Goal: Task Accomplishment & Management: Manage account settings

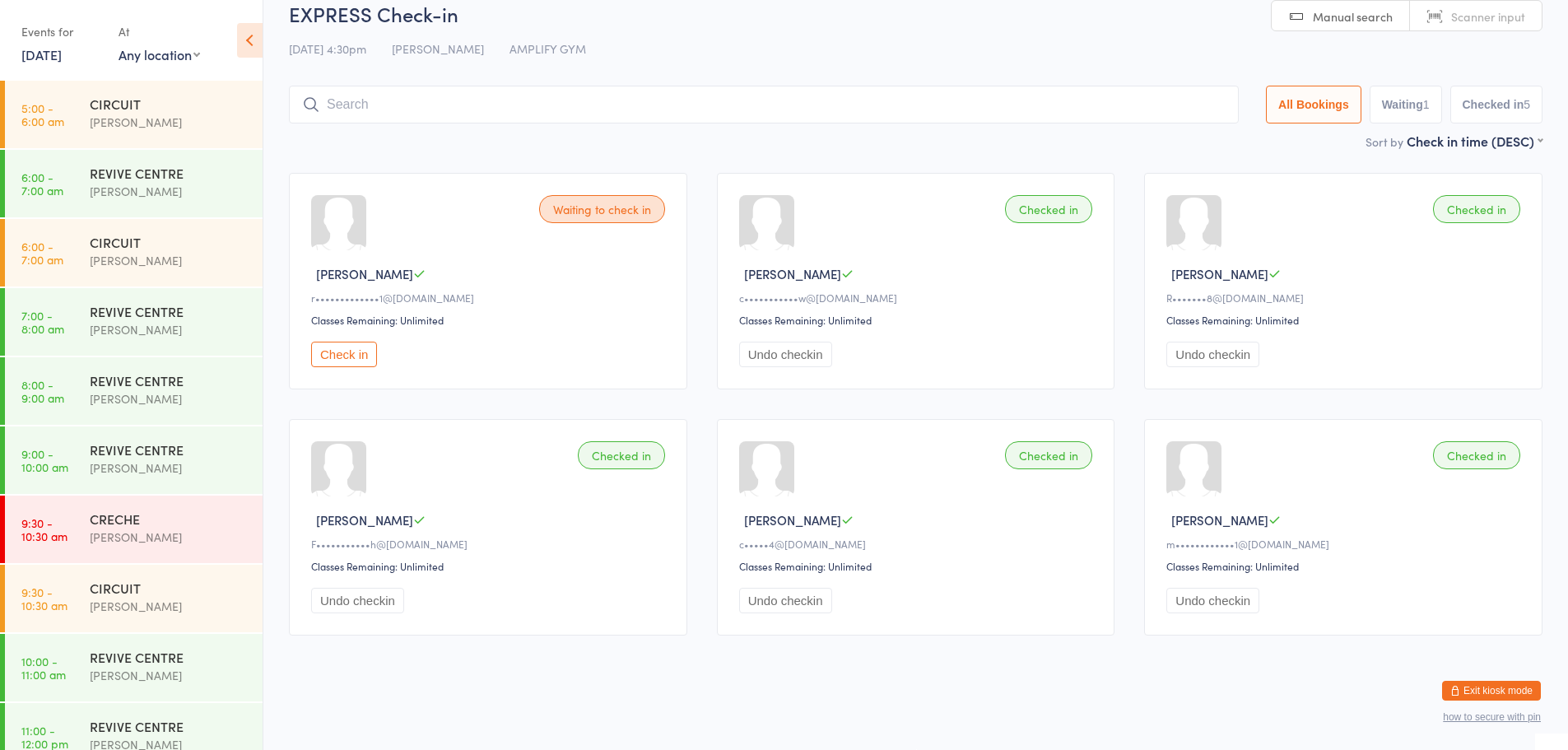
scroll to position [299, 0]
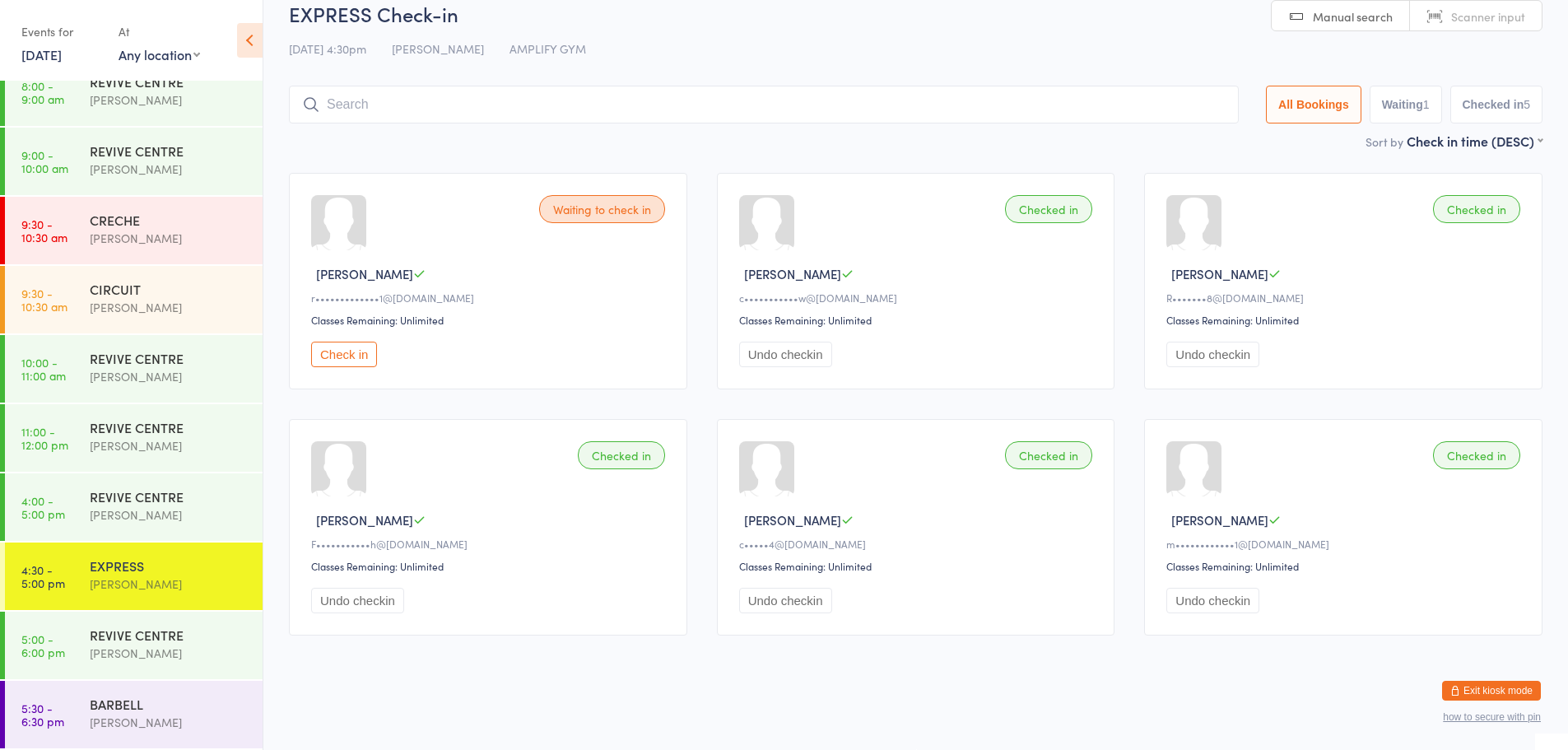
click at [1496, 688] on button "Exit kiosk mode" at bounding box center [1491, 690] width 98 height 20
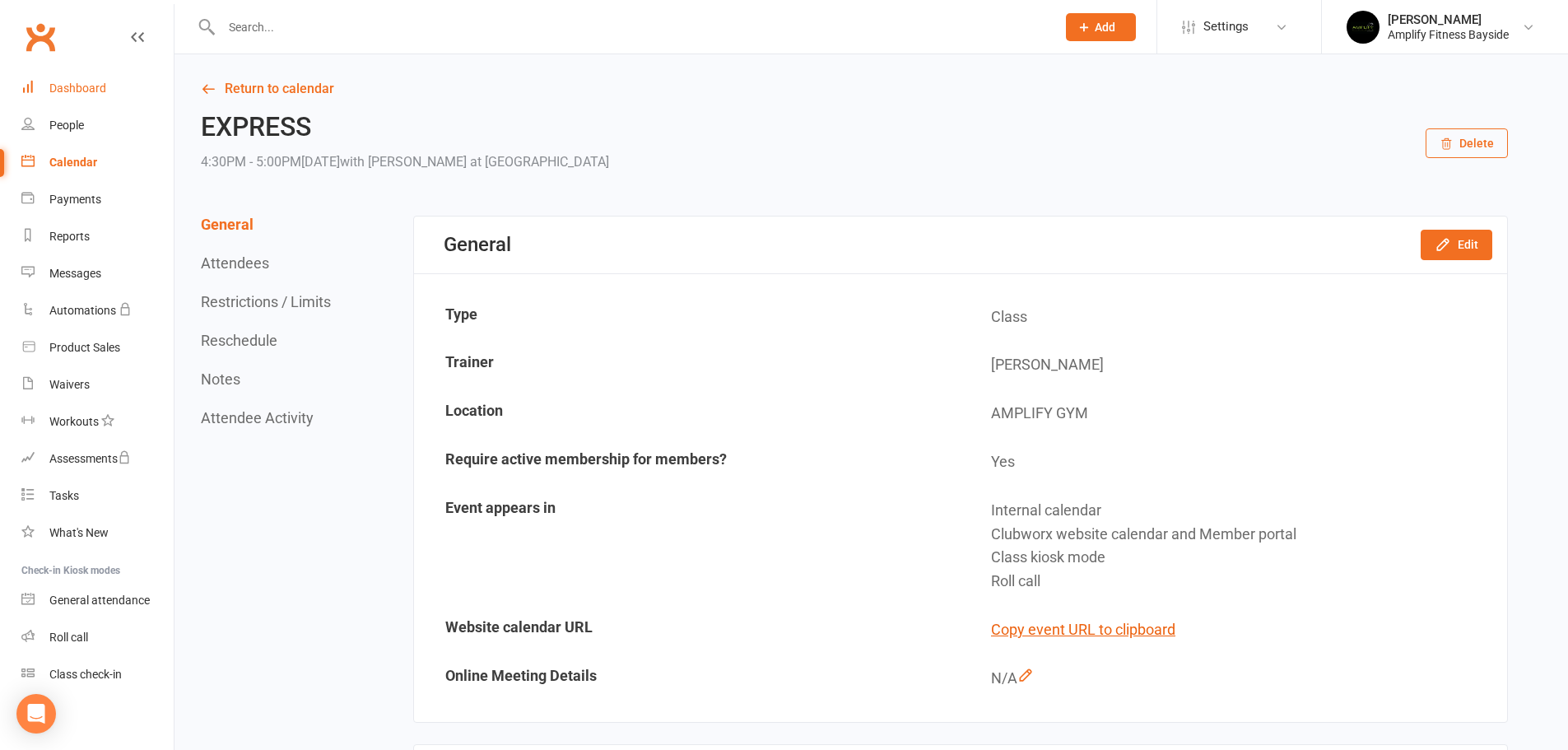
click at [90, 82] on div "Dashboard" at bounding box center [78, 87] width 57 height 13
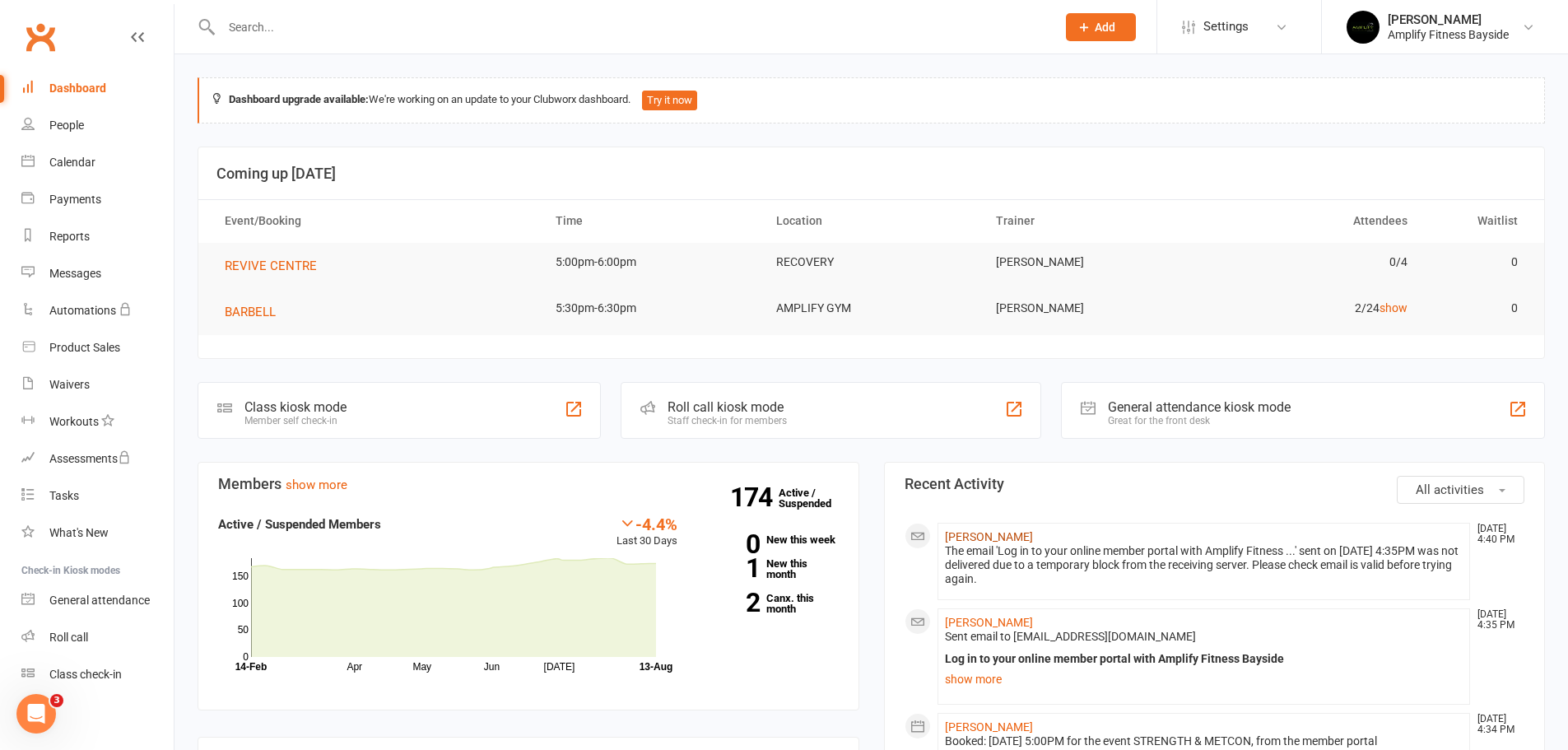
click at [1001, 533] on link "[PERSON_NAME]" at bounding box center [989, 536] width 88 height 13
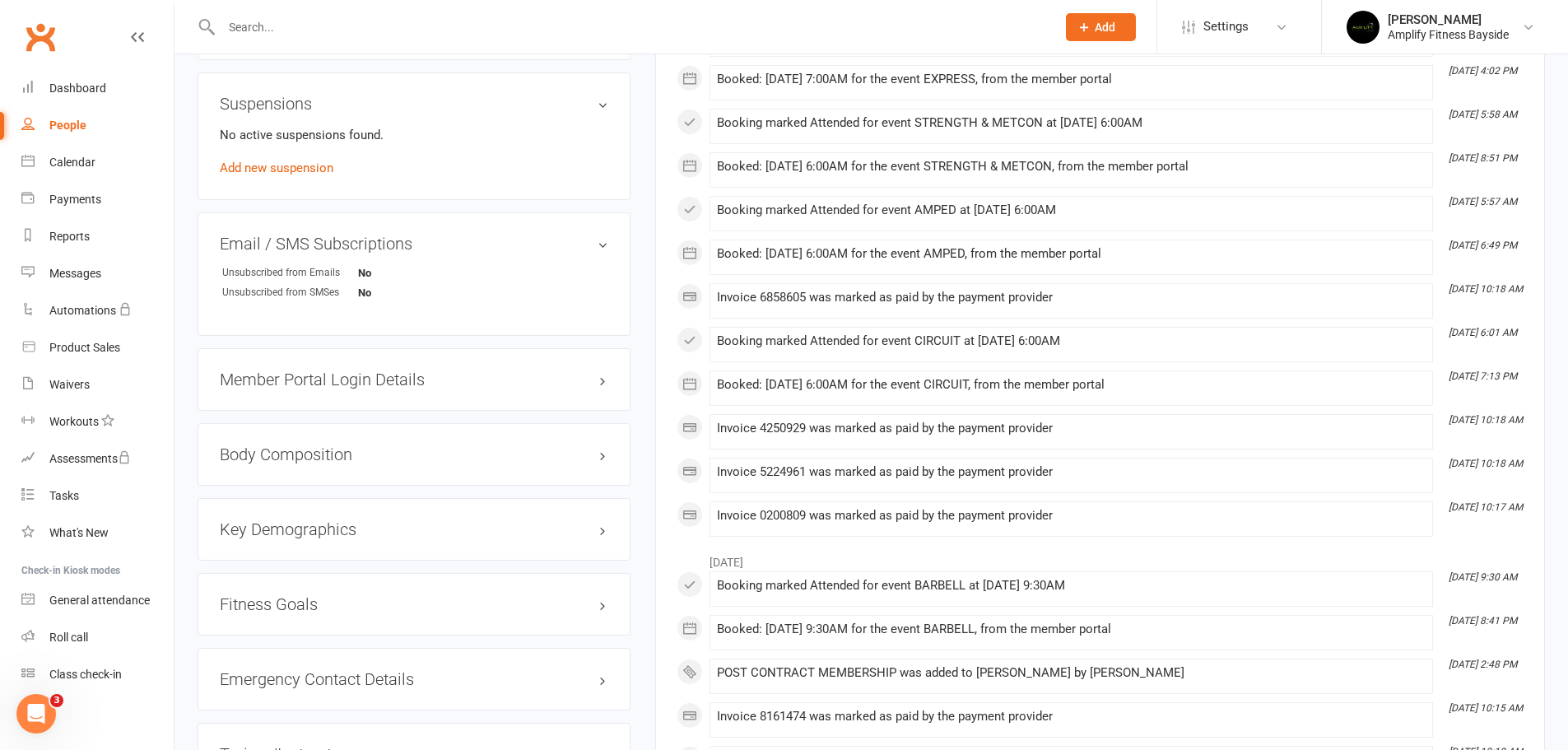
scroll to position [1070, 0]
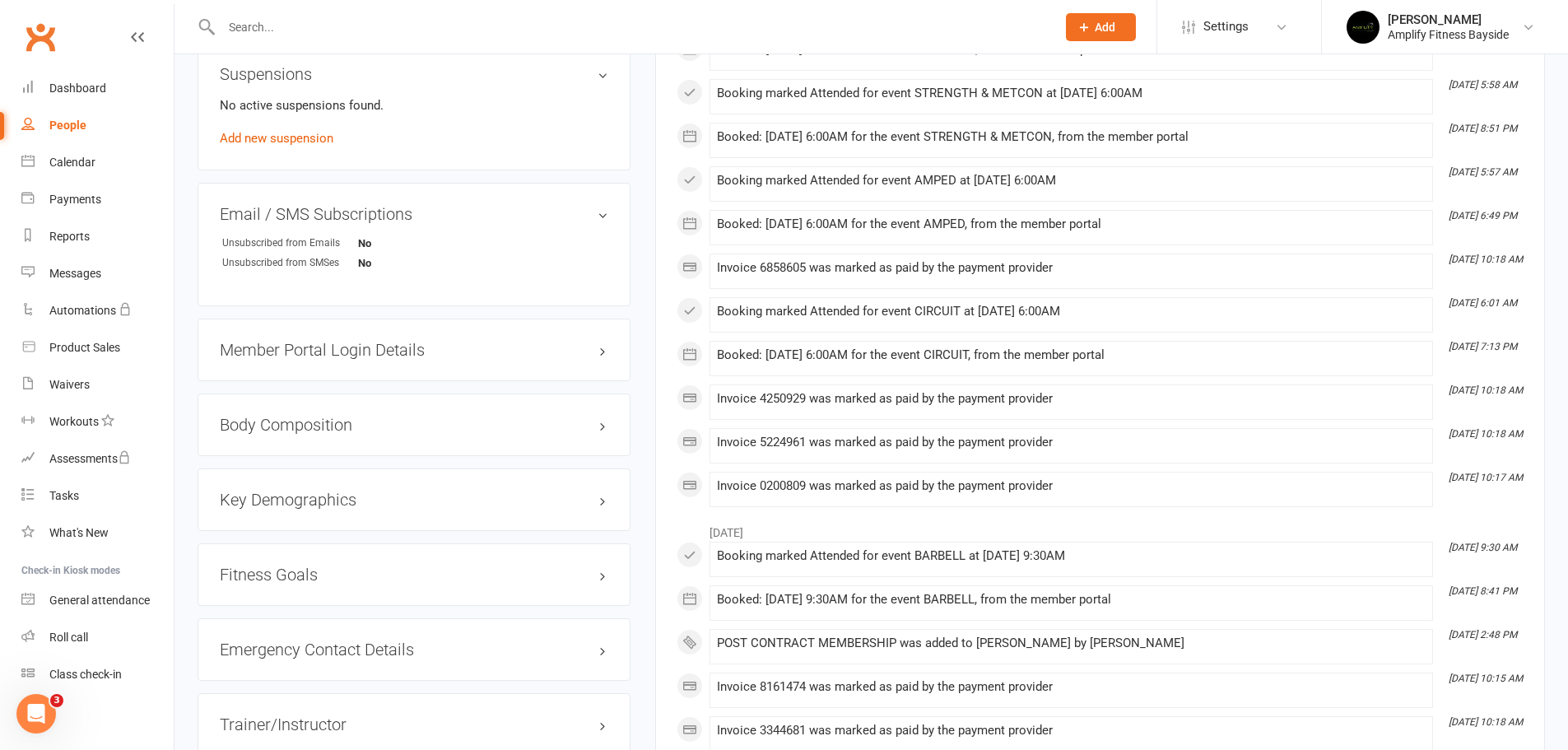
click at [316, 345] on h3 "Member Portal Login Details" at bounding box center [414, 350] width 388 height 18
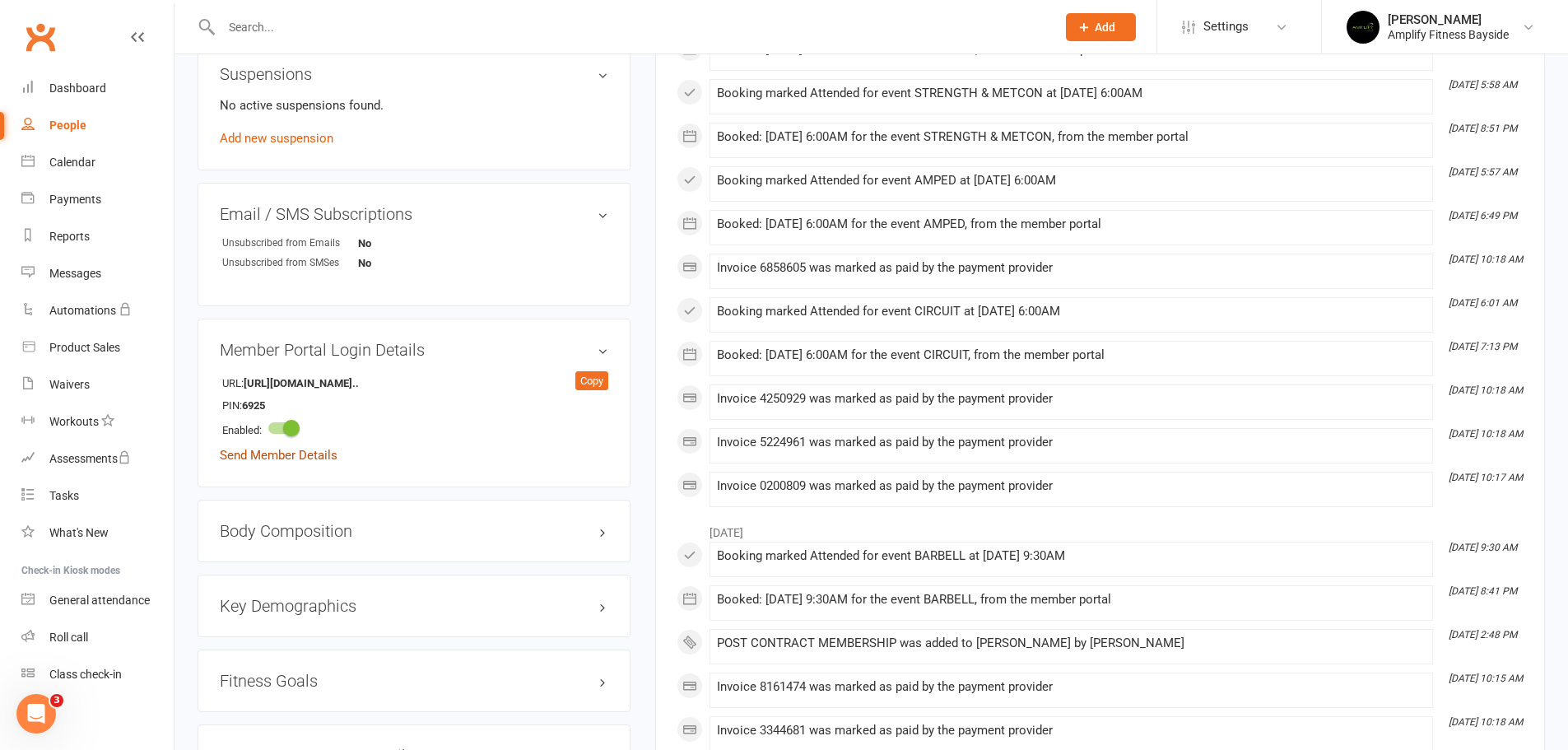
click at [283, 453] on link "Send Member Details" at bounding box center [279, 455] width 117 height 15
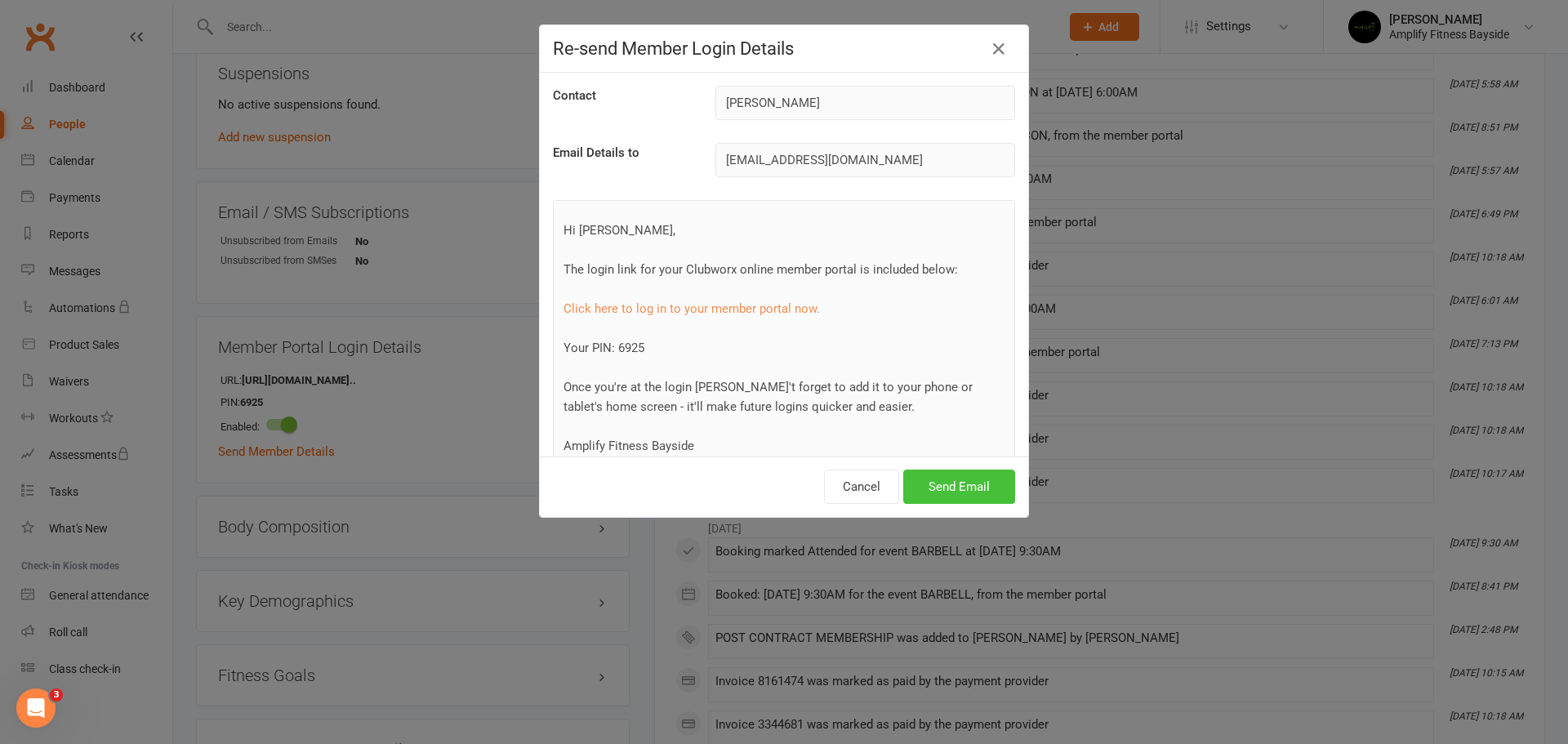
click at [962, 487] on button "Send Email" at bounding box center [959, 486] width 112 height 34
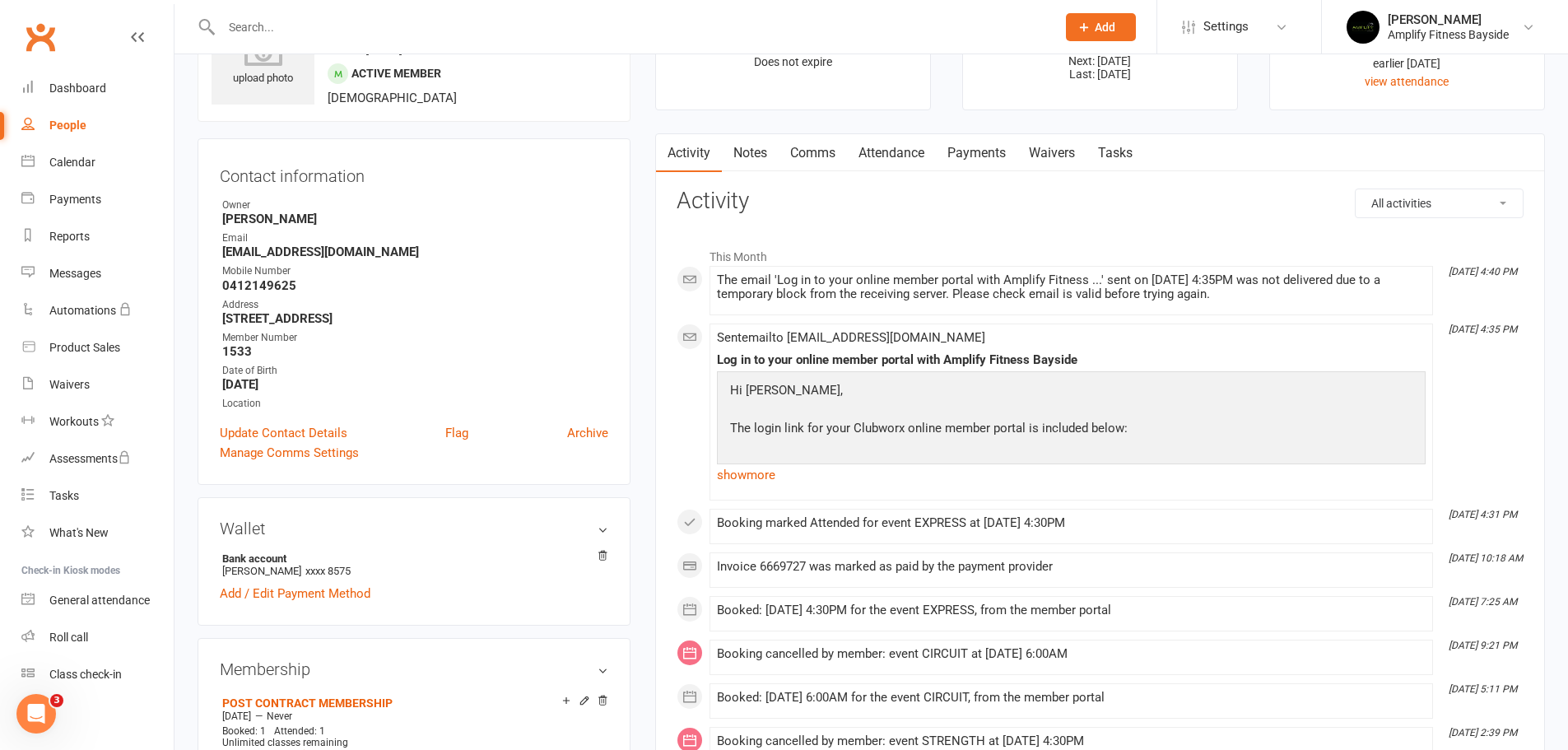
scroll to position [0, 0]
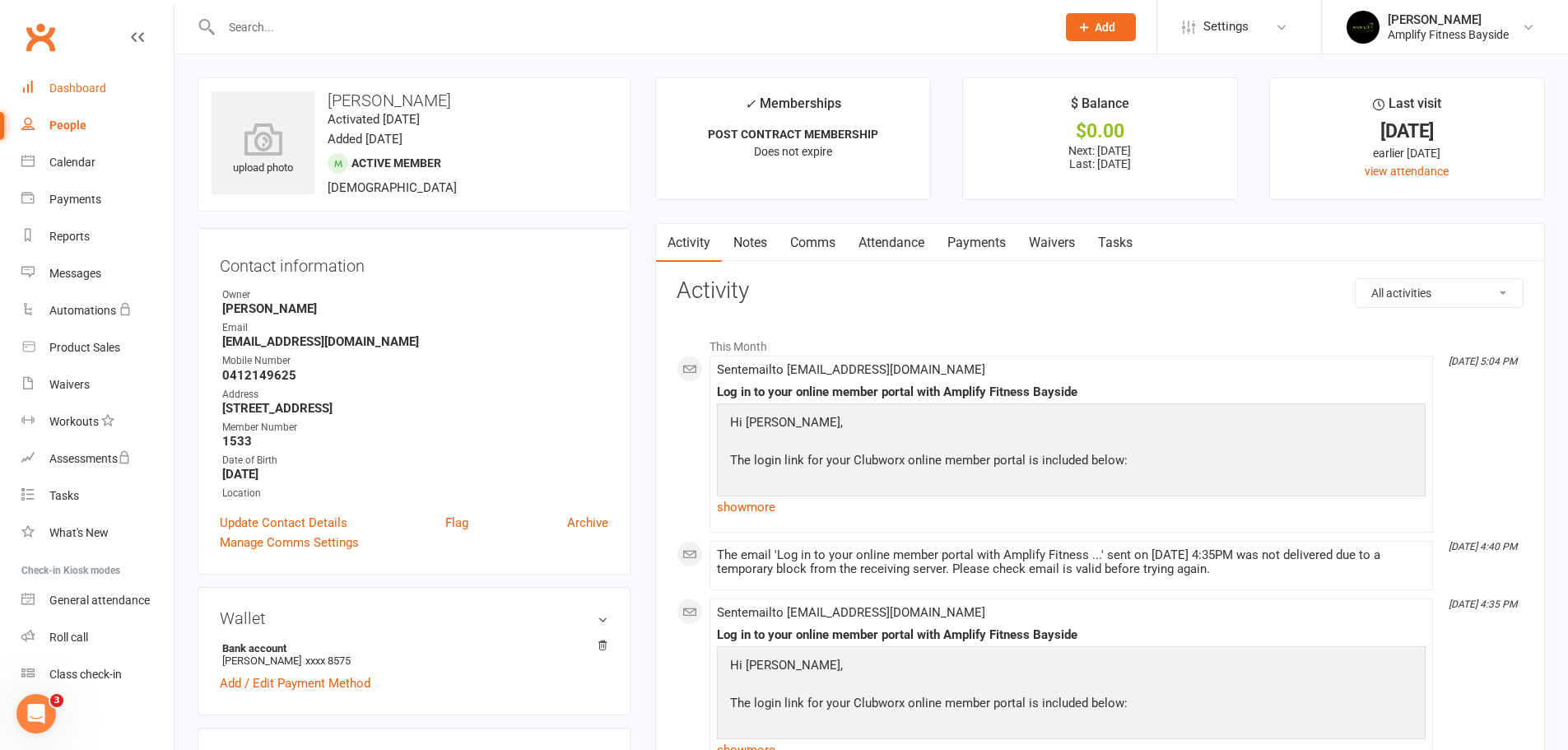
click at [84, 92] on div "Dashboard" at bounding box center [78, 87] width 57 height 13
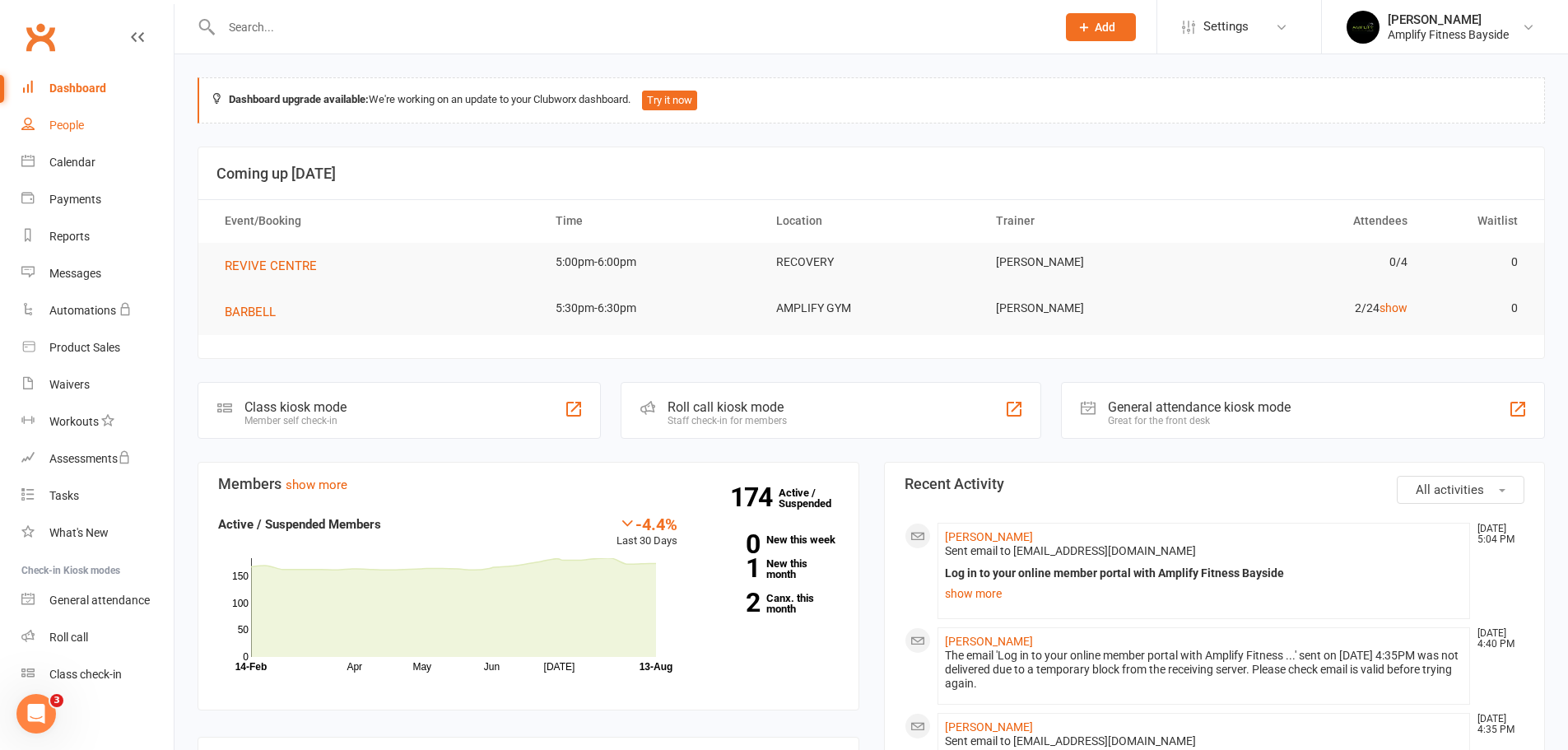
click at [82, 133] on link "People" at bounding box center [98, 125] width 152 height 37
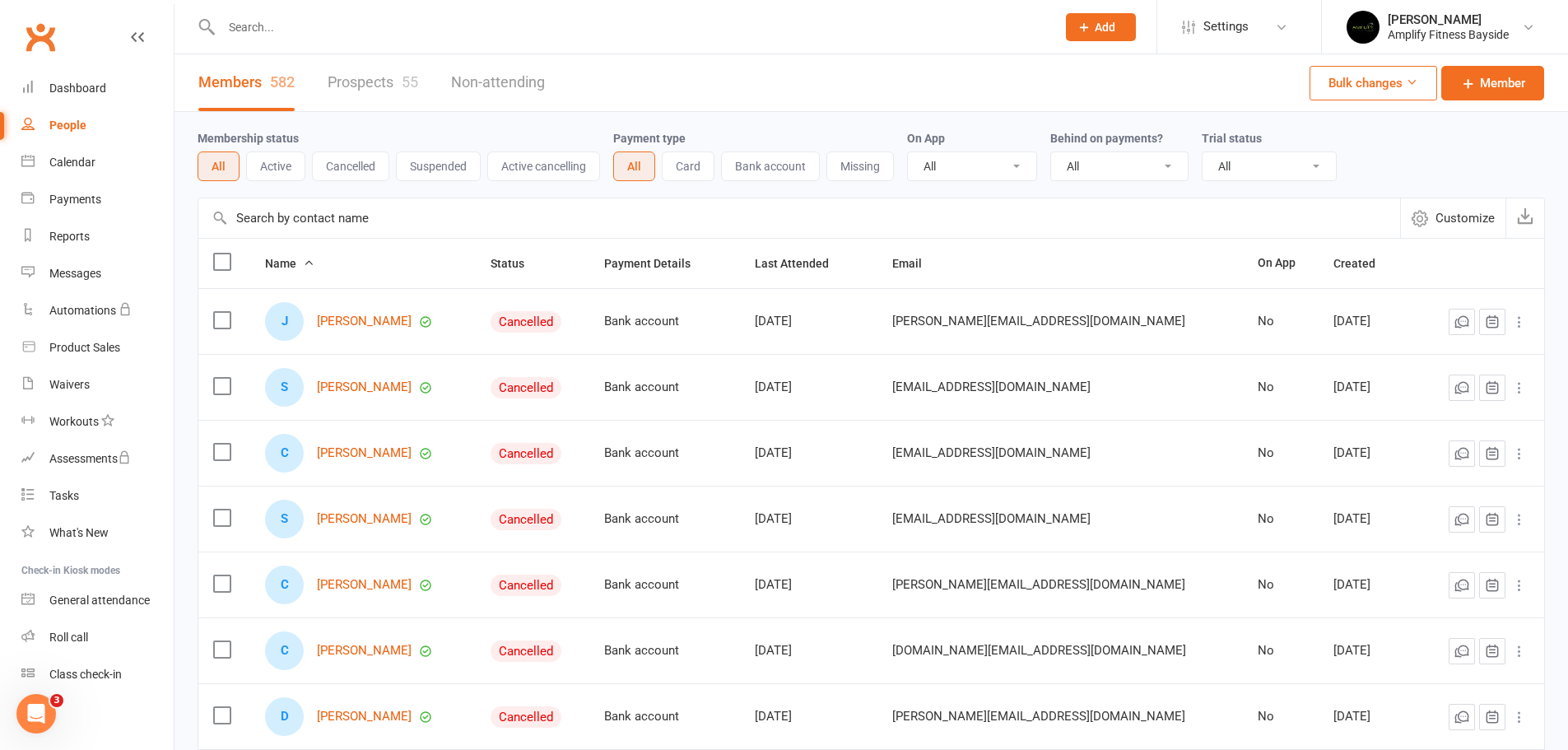
click at [376, 82] on link "Prospects 55" at bounding box center [373, 83] width 91 height 57
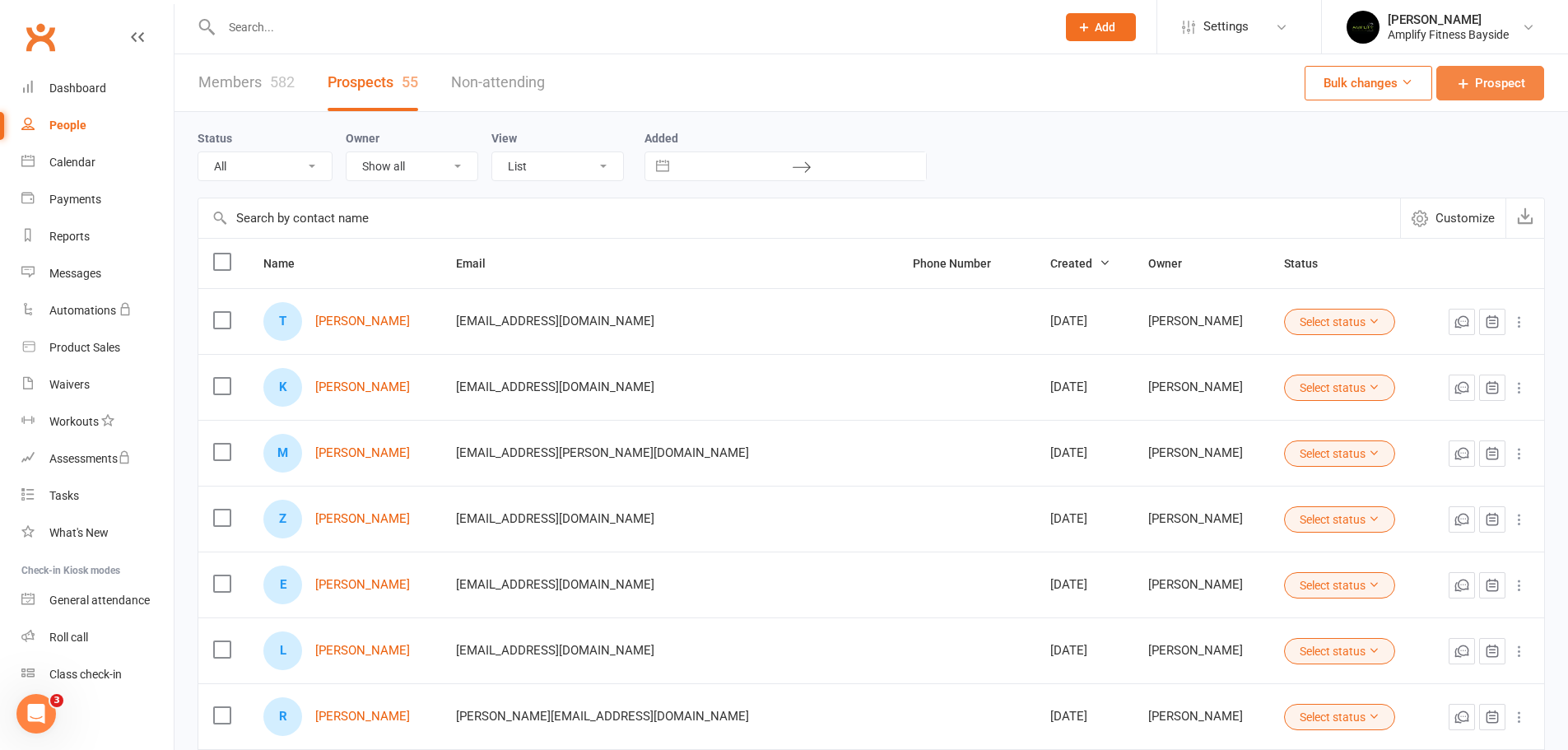
click at [1499, 87] on span "Prospect" at bounding box center [1500, 83] width 50 height 20
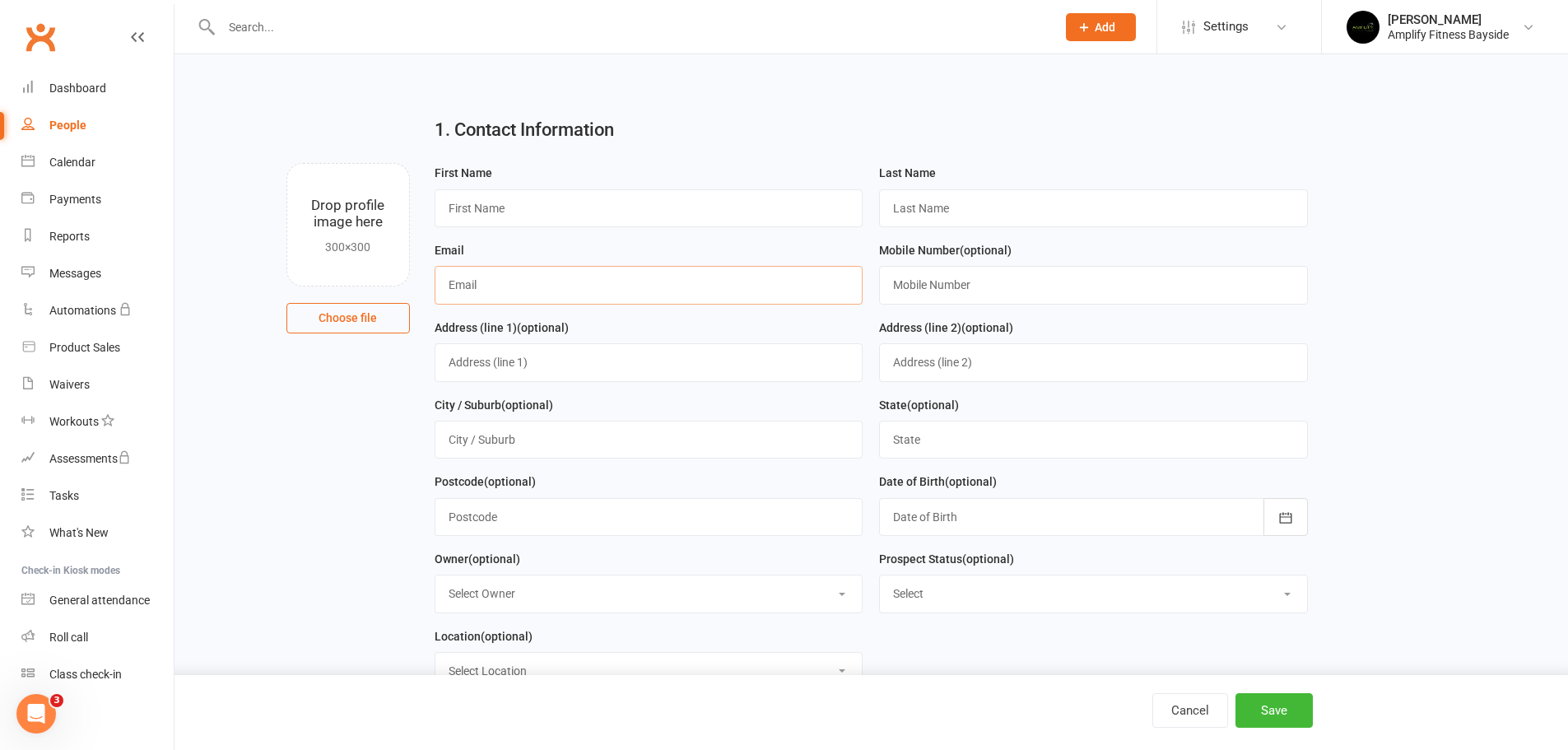
paste input "jamie.sipple@gmail.com"
type input "jamie.sipple@gmail.com"
click at [495, 221] on input "text" at bounding box center [649, 208] width 429 height 38
type input "Jamie"
type input "Sipple"
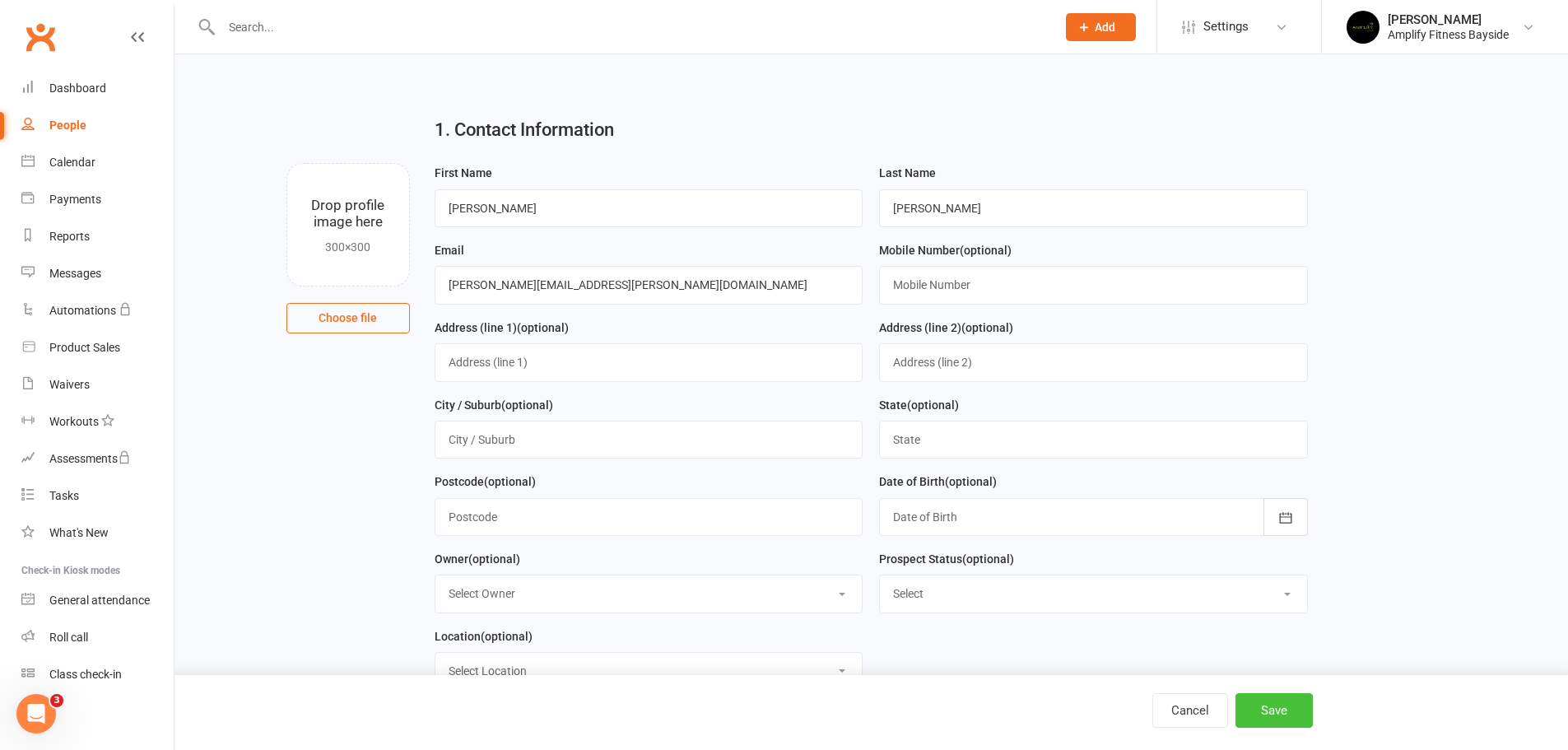
click at [1278, 708] on button "Save" at bounding box center [1274, 710] width 78 height 35
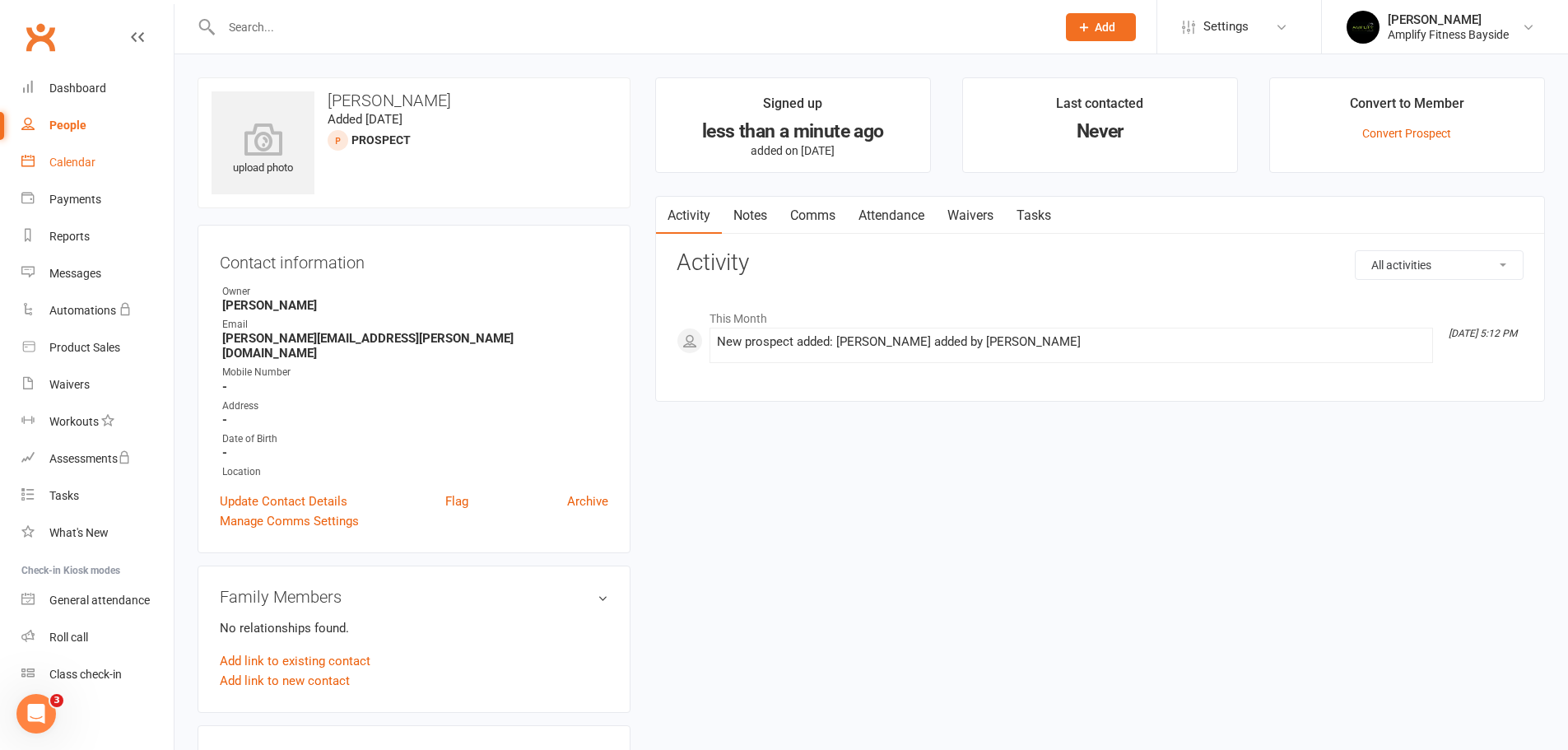
click at [60, 178] on link "Calendar" at bounding box center [98, 162] width 152 height 37
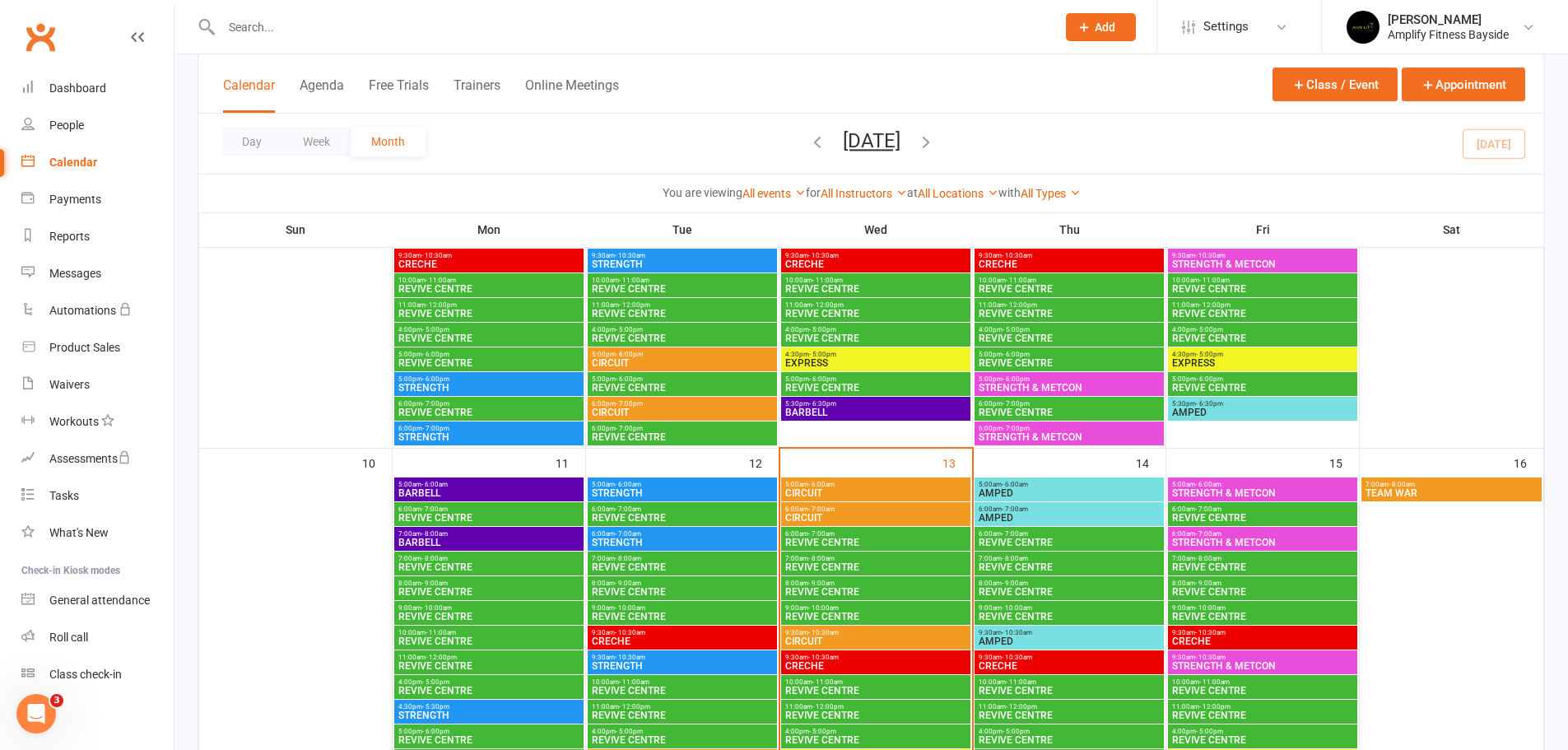
scroll to position [823, 0]
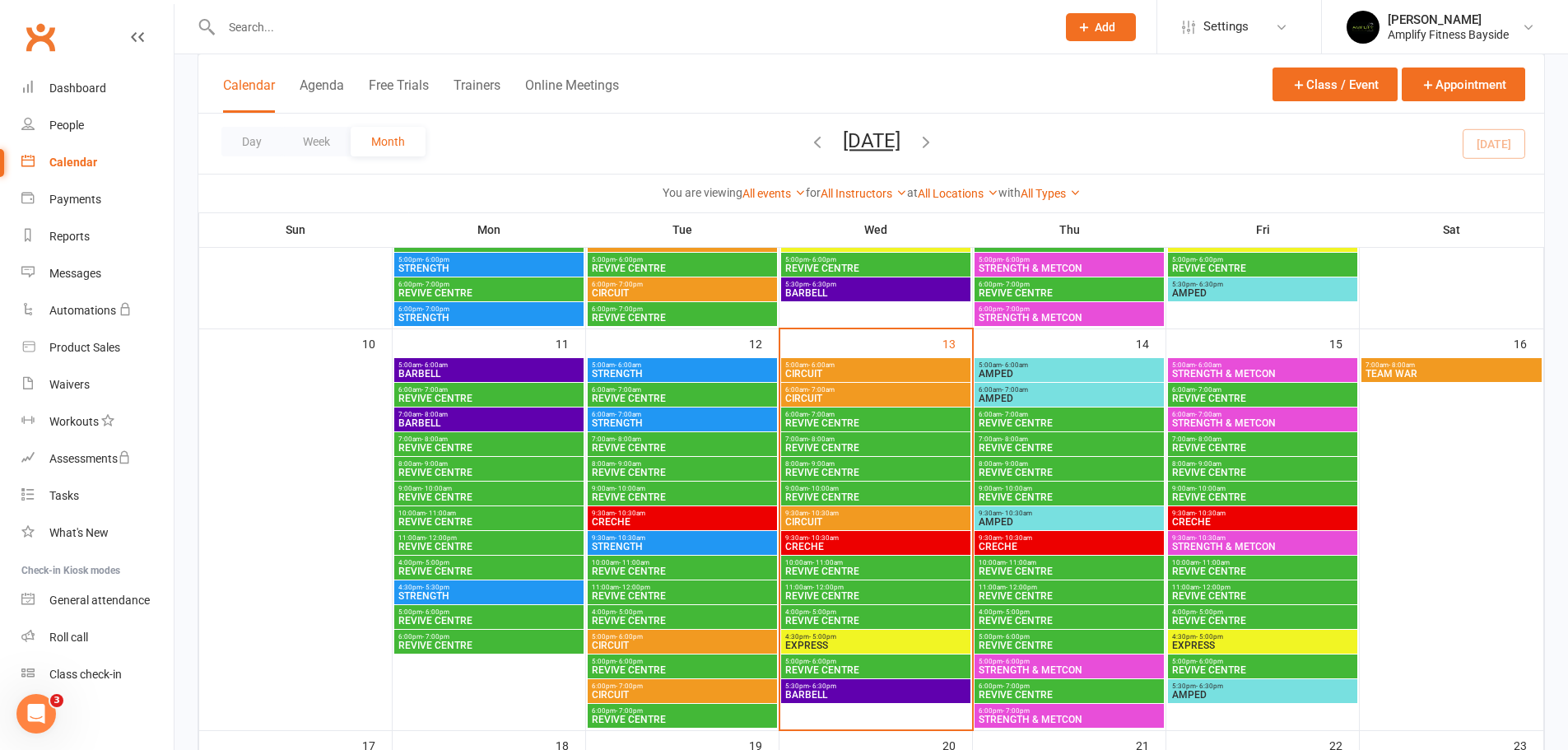
click at [1026, 660] on span "- 6:00pm" at bounding box center [1015, 661] width 27 height 8
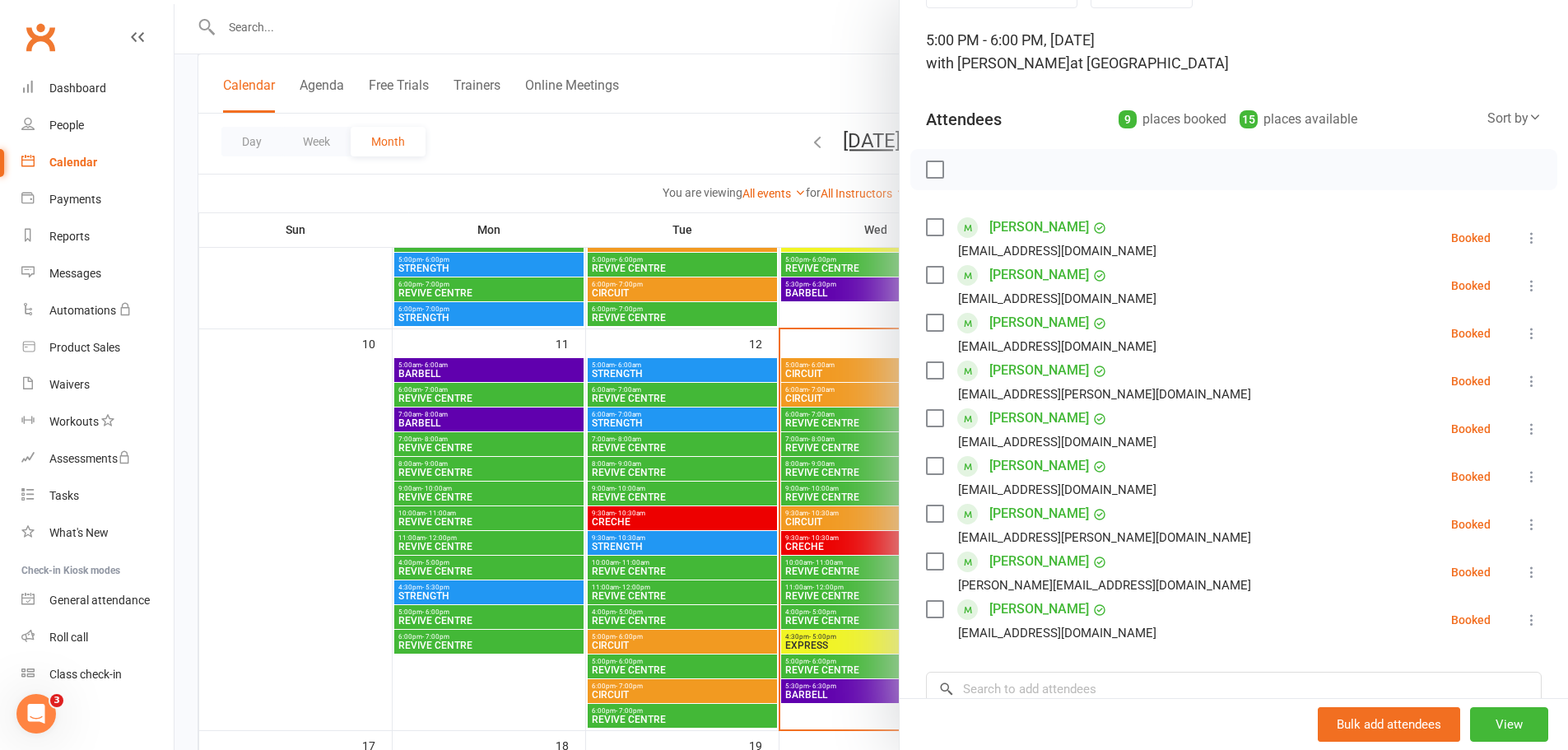
scroll to position [247, 0]
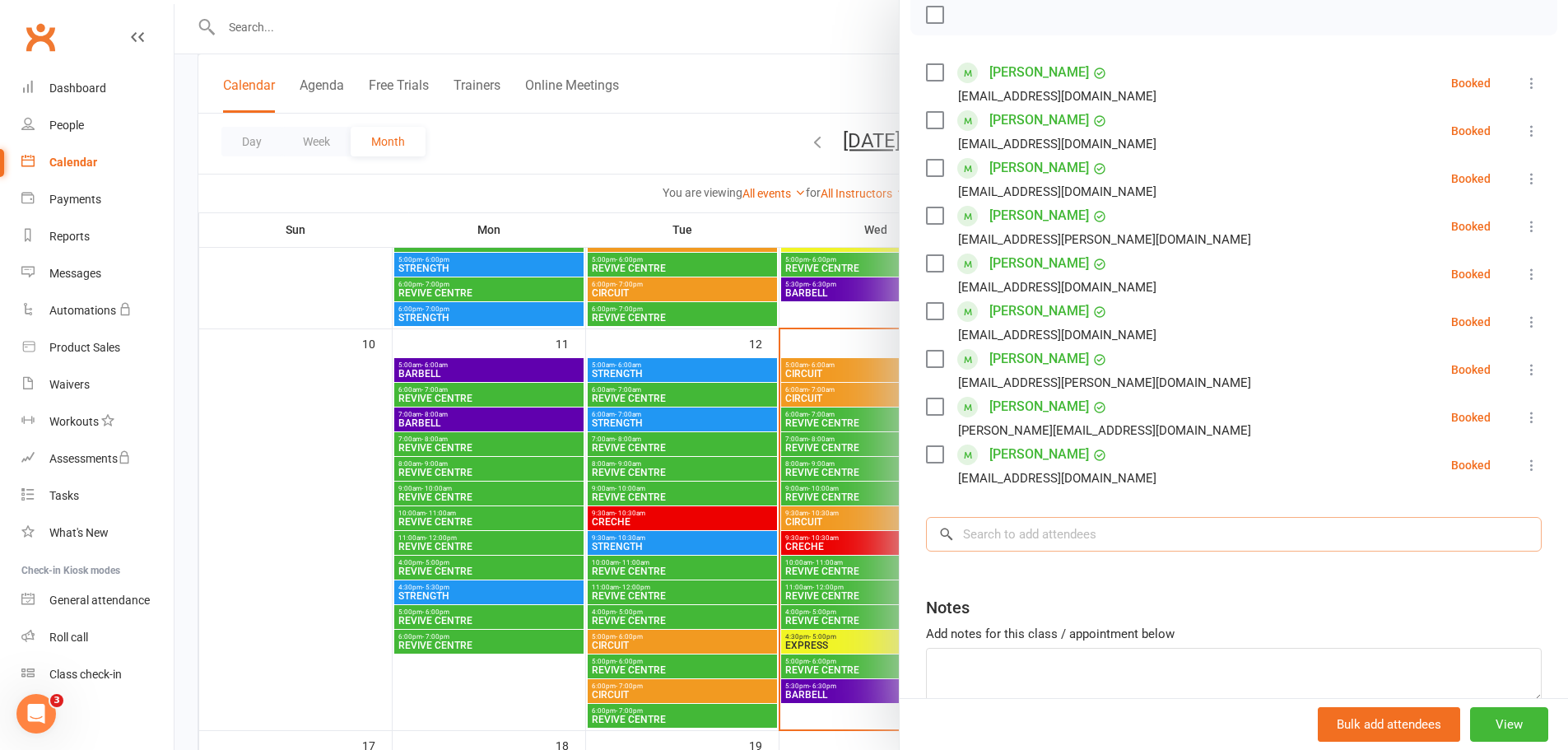
click at [1017, 526] on input "search" at bounding box center [1233, 534] width 615 height 35
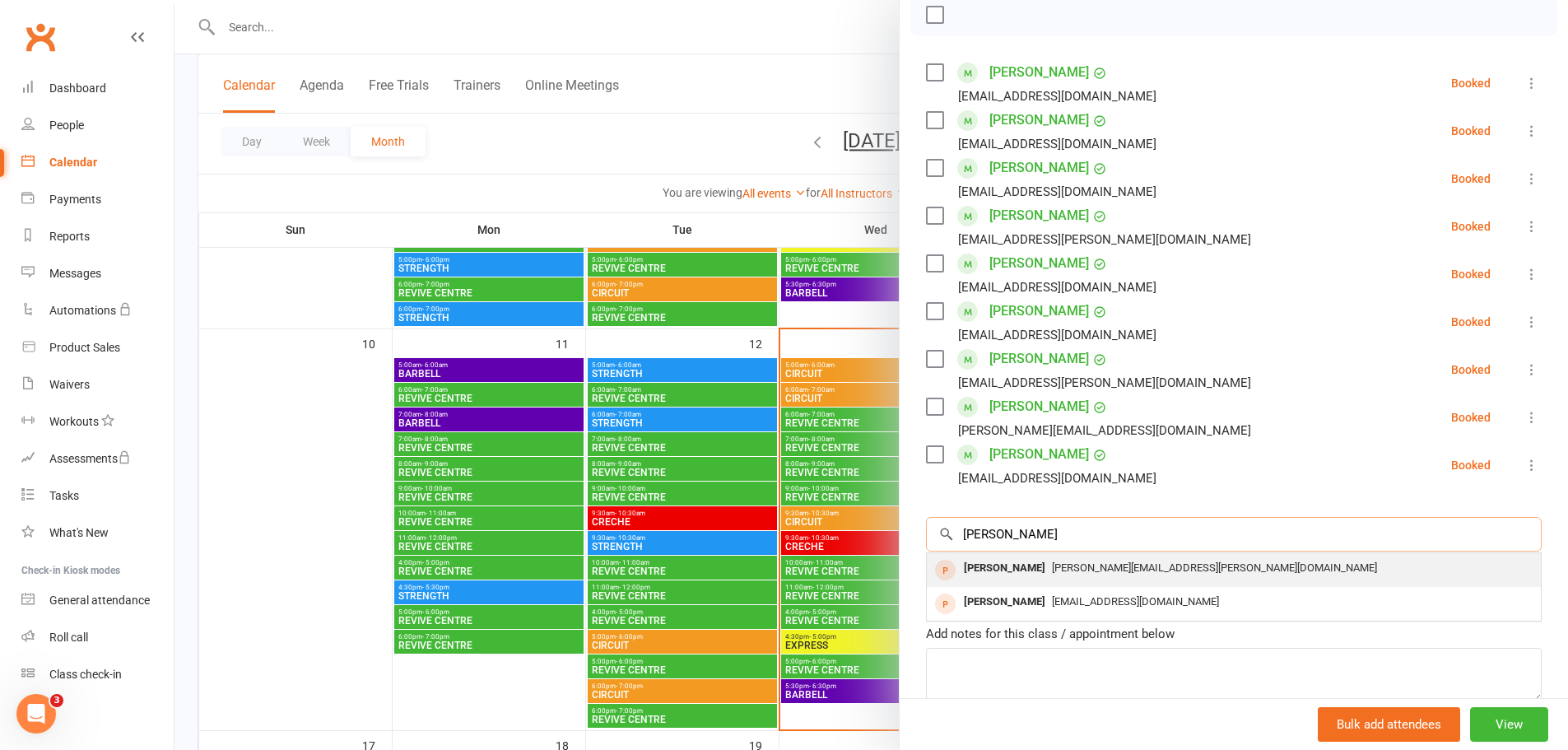
type input "jamie s"
click at [992, 576] on div "Jamie Sipple" at bounding box center [1004, 569] width 95 height 24
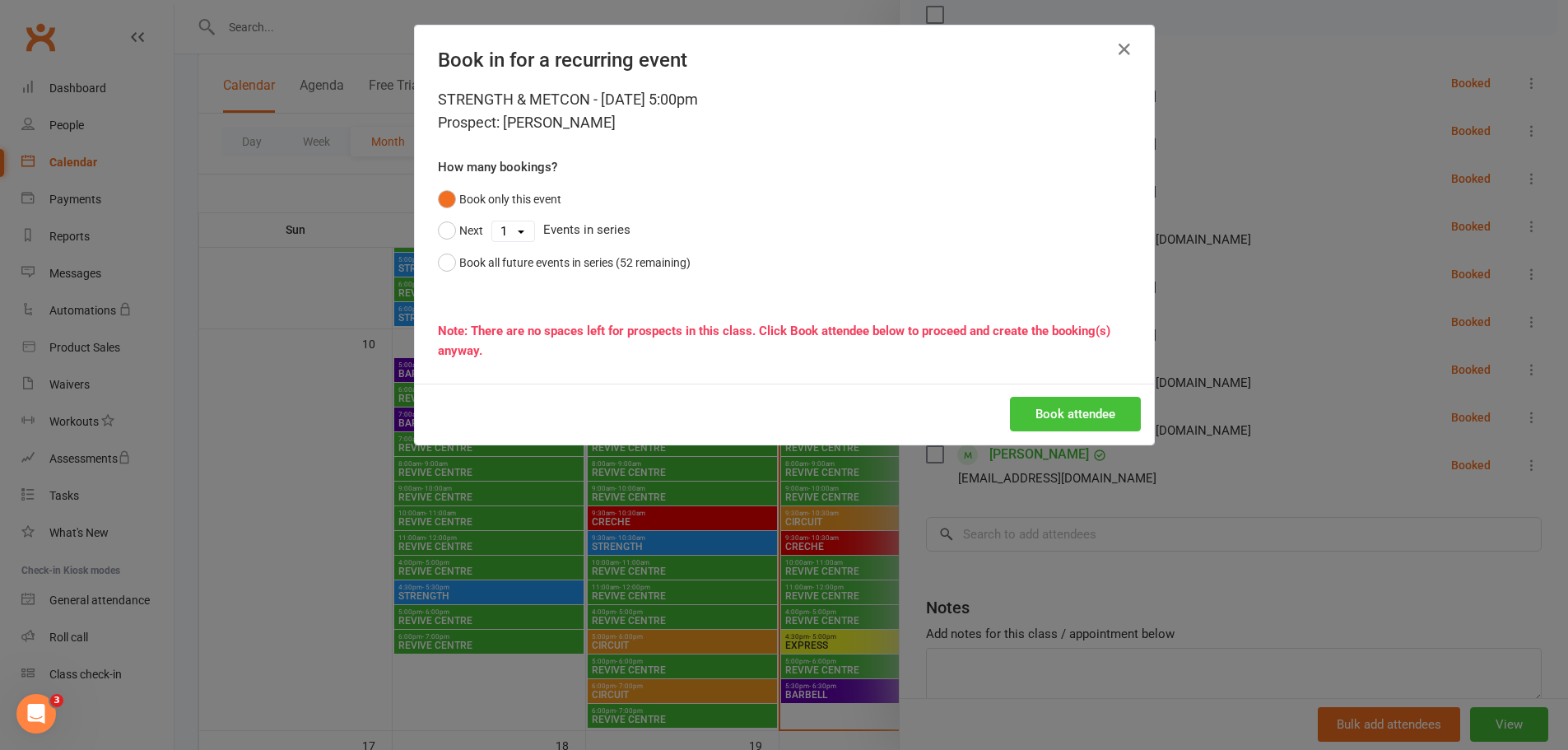
click at [1074, 425] on button "Book attendee" at bounding box center [1075, 414] width 131 height 35
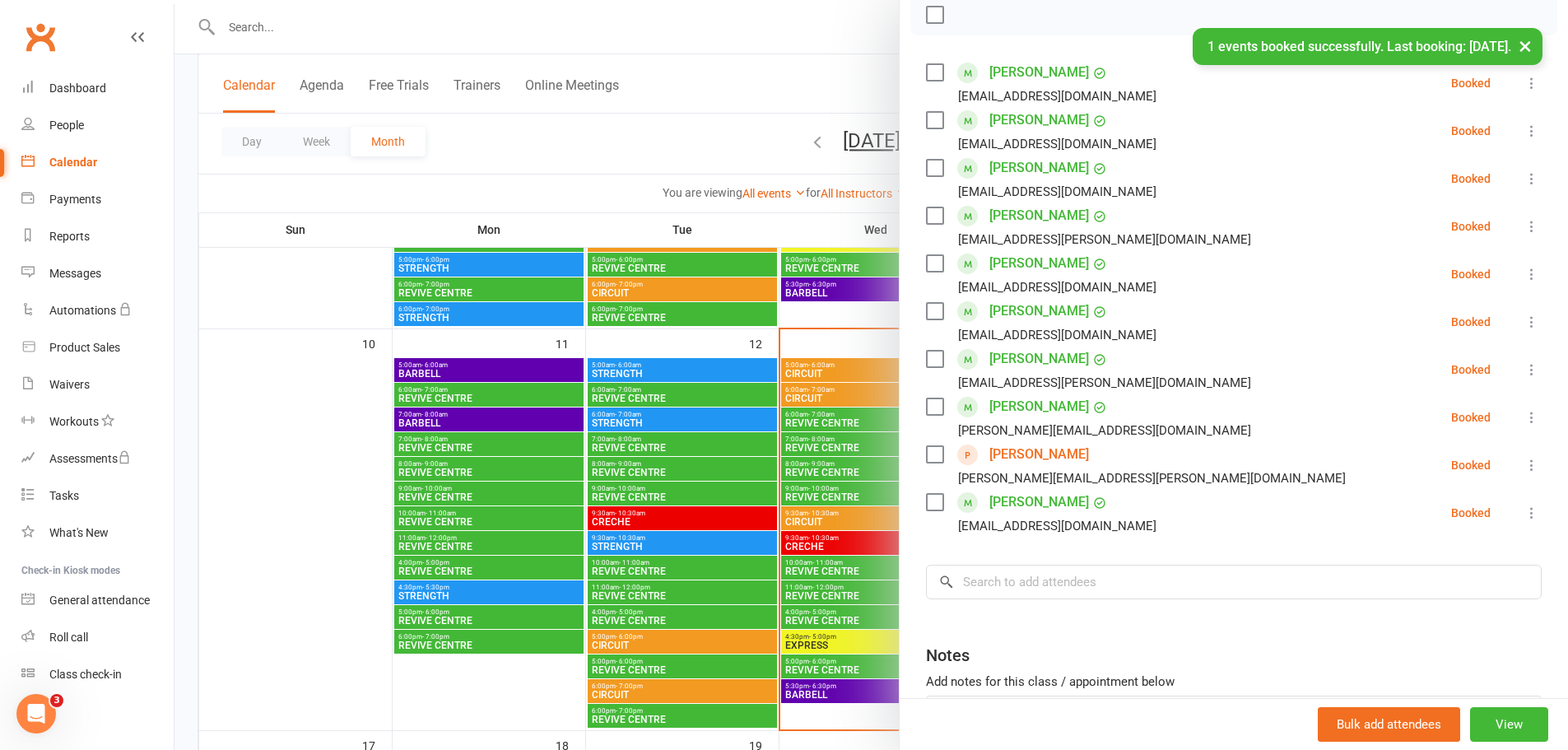
click at [183, 142] on div at bounding box center [871, 375] width 1393 height 750
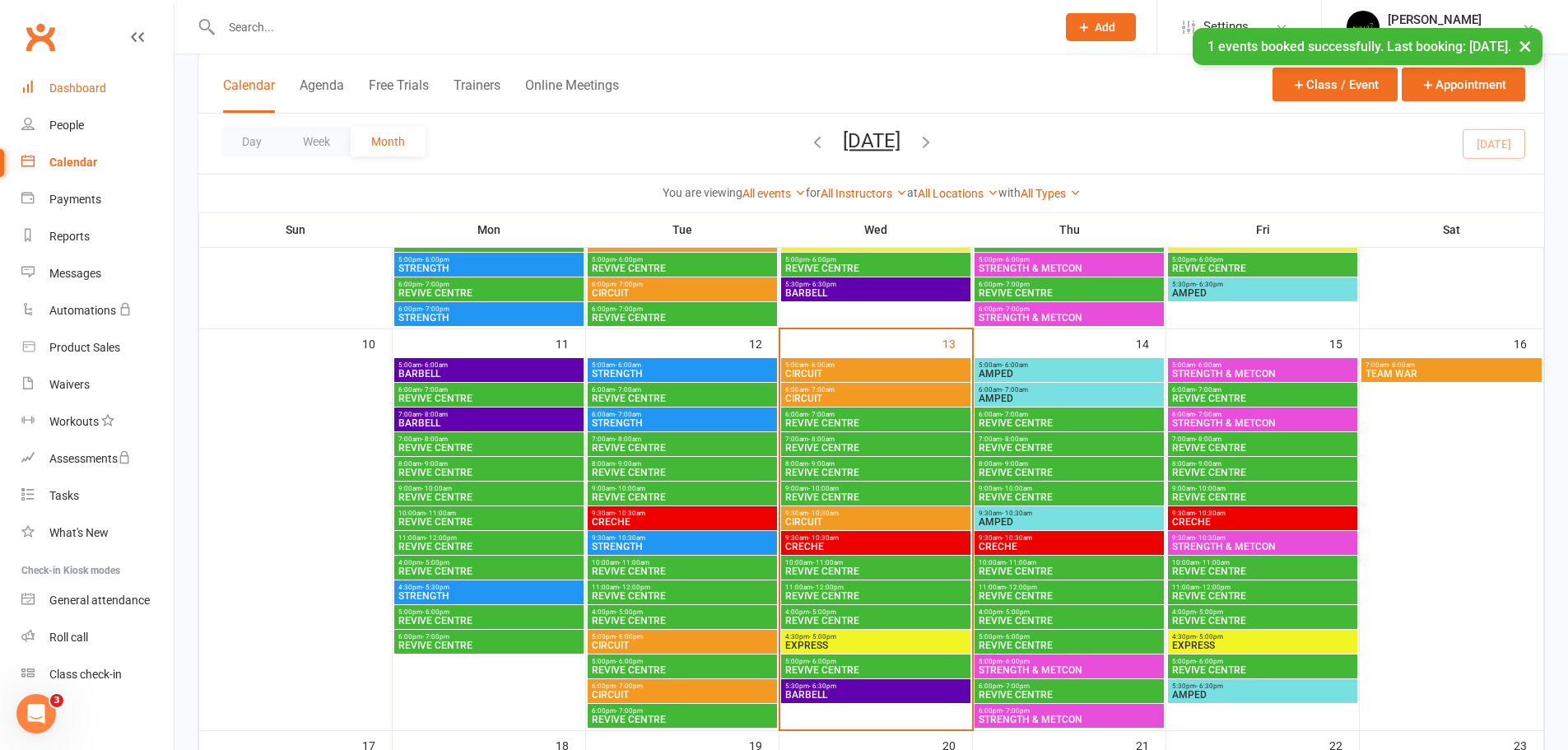
click at [97, 81] on div "Dashboard" at bounding box center [78, 87] width 57 height 13
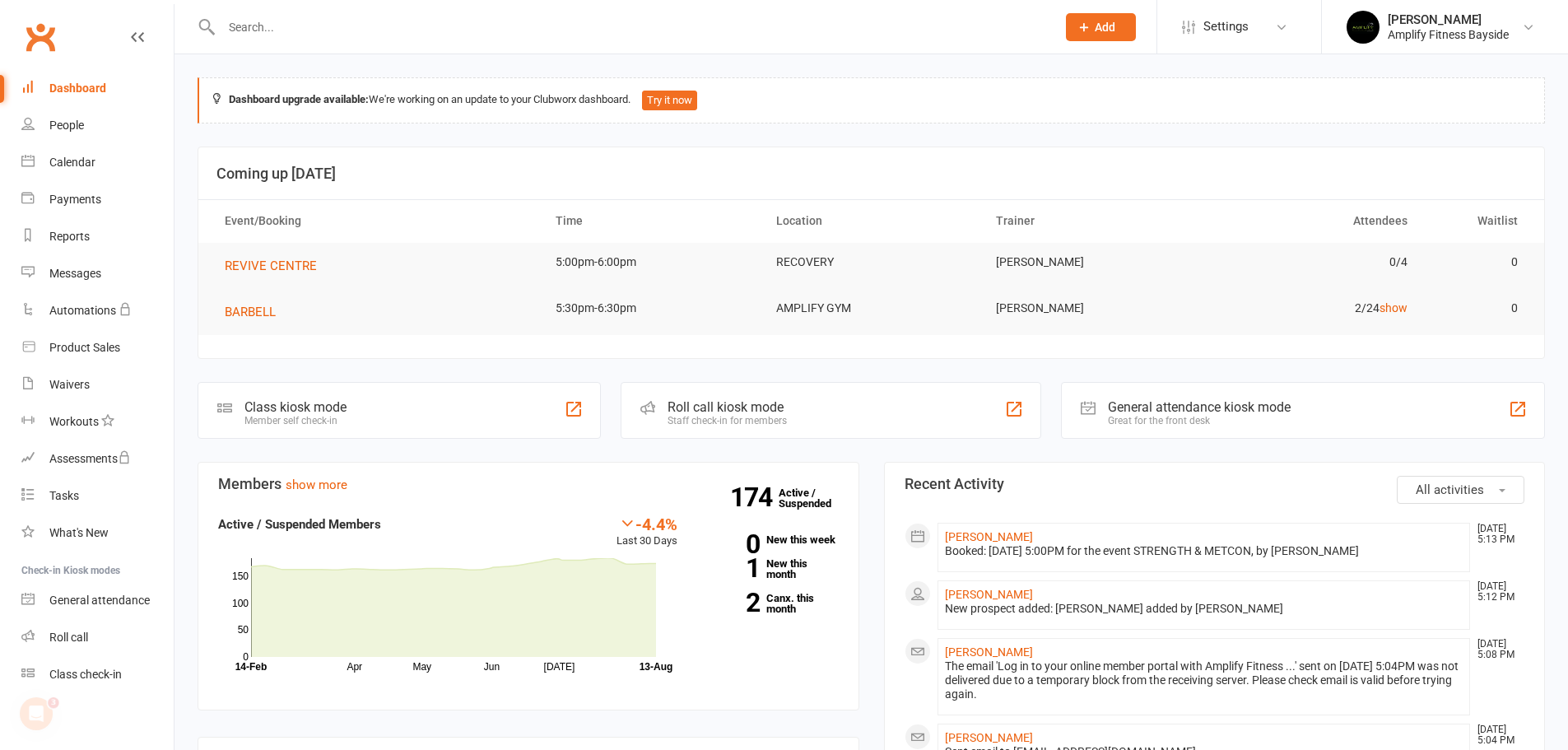
click at [252, 405] on div "Class kiosk mode" at bounding box center [295, 407] width 102 height 16
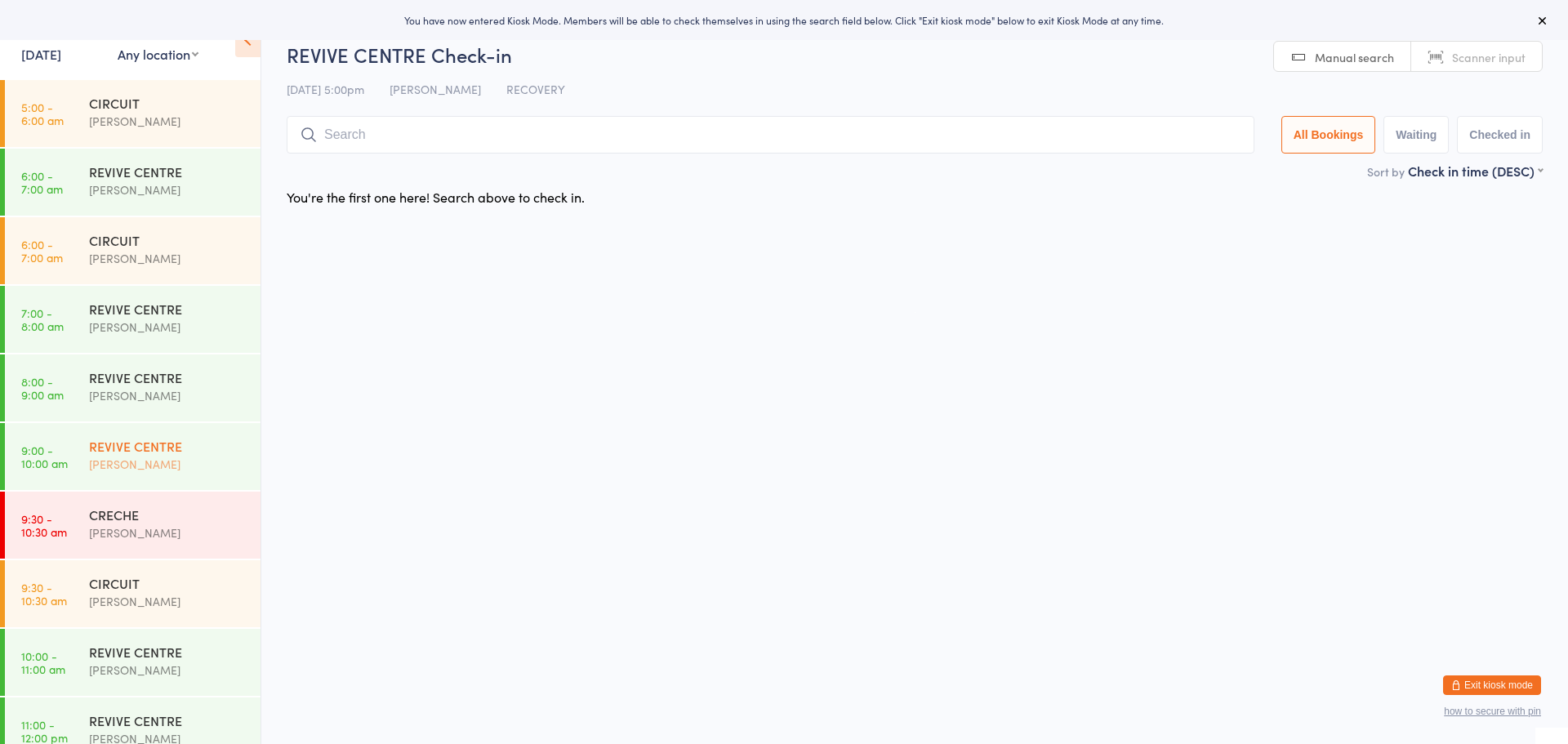
scroll to position [296, 0]
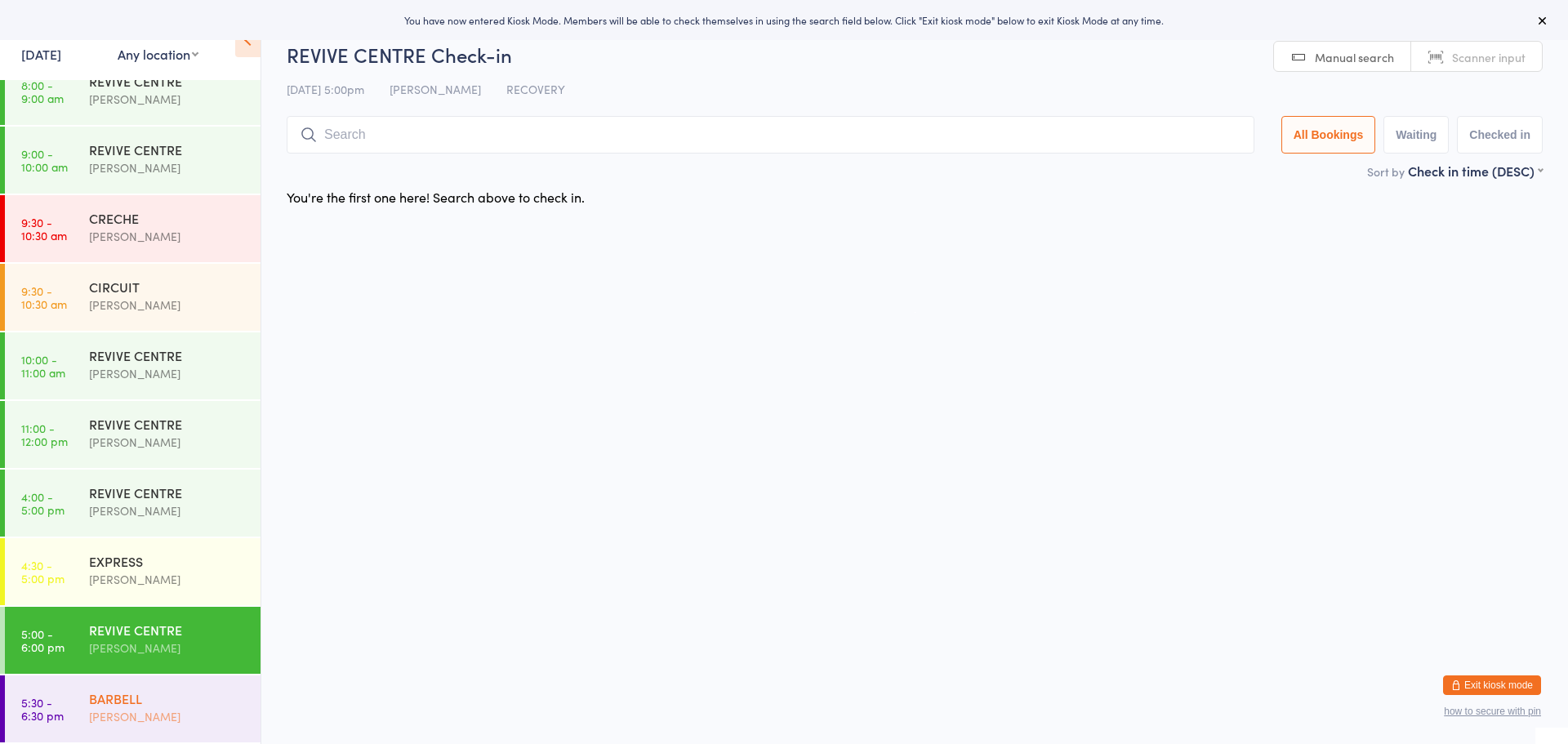
click at [154, 704] on div "BARBELL" at bounding box center [168, 698] width 158 height 18
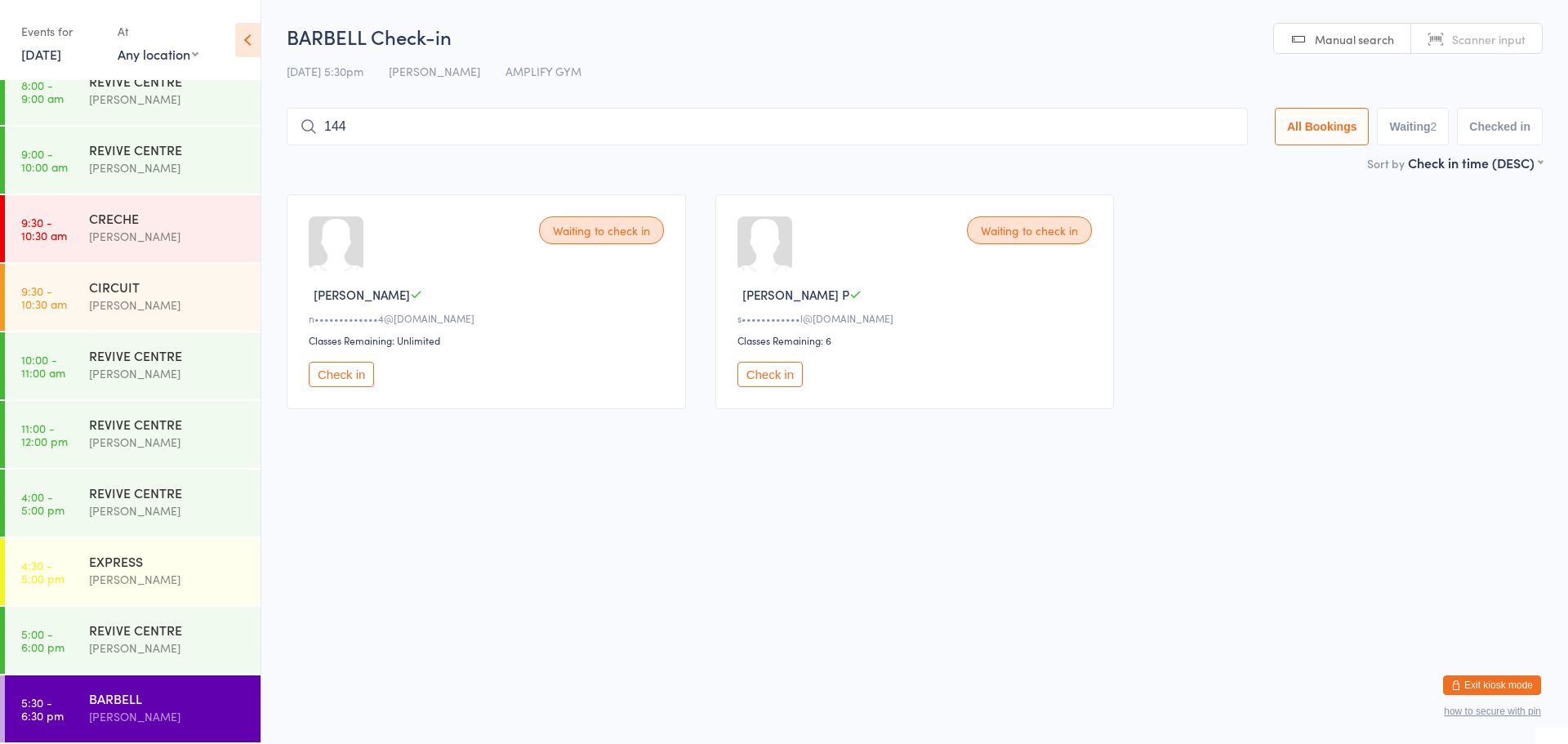
type input "1444"
click at [346, 373] on button "Check in" at bounding box center [341, 374] width 65 height 26
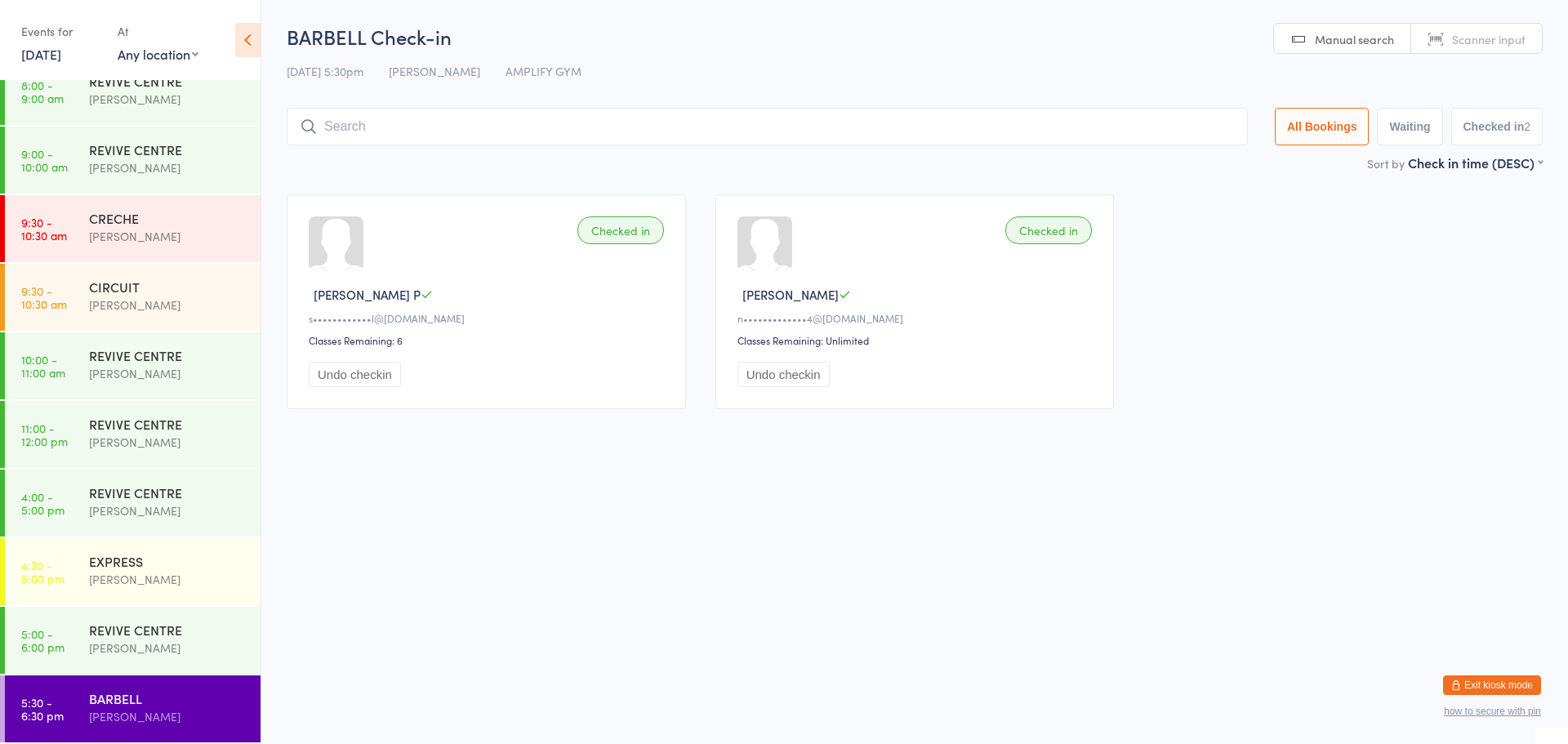
click at [1527, 677] on button "Exit kiosk mode" at bounding box center [1492, 685] width 98 height 20
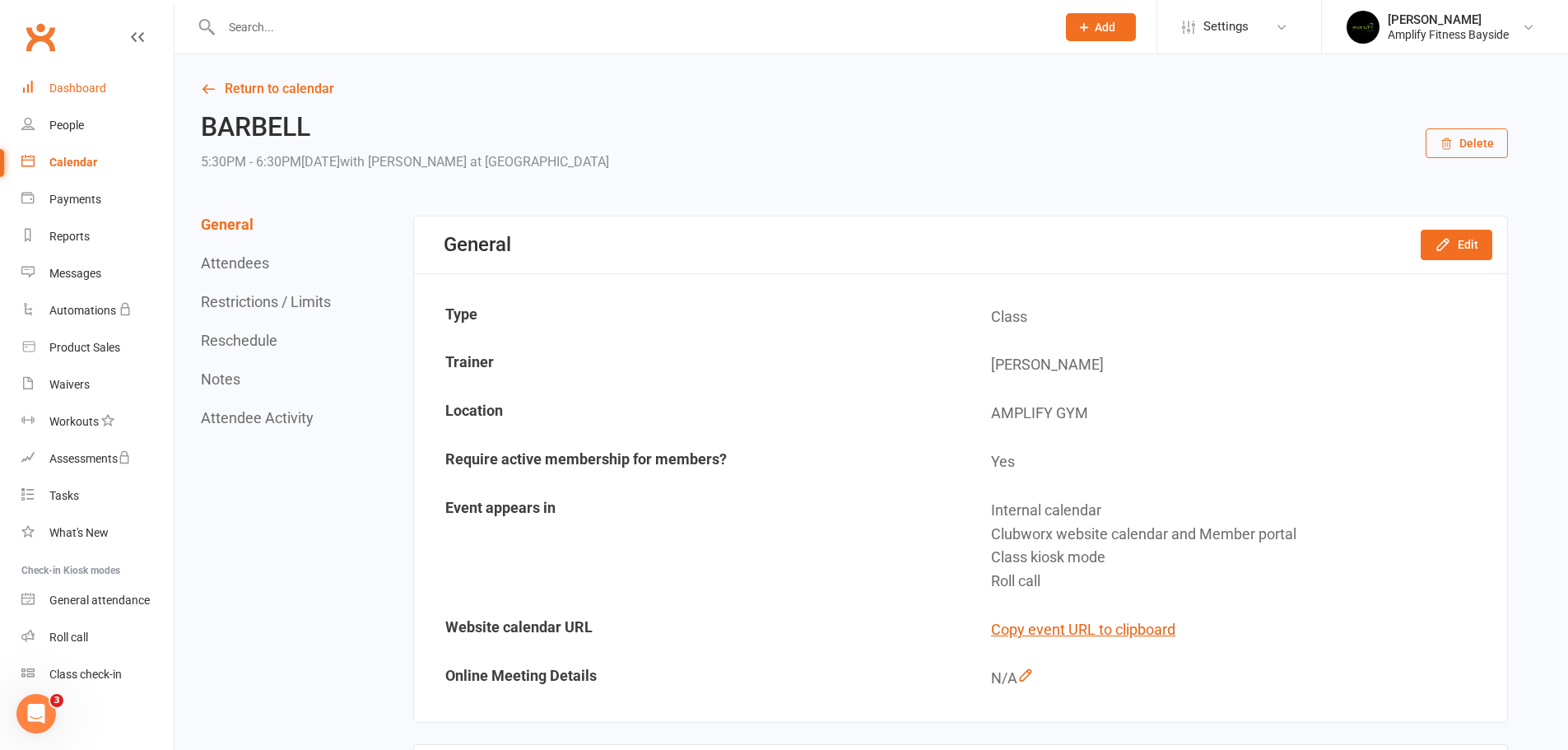
click at [118, 91] on link "Dashboard" at bounding box center [98, 88] width 152 height 37
